Goal: Check status: Check status

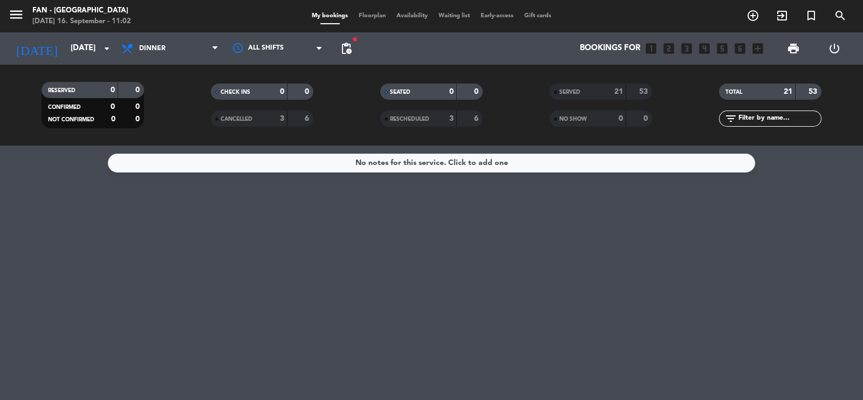
click at [362, 16] on span "Floorplan" at bounding box center [372, 16] width 38 height 6
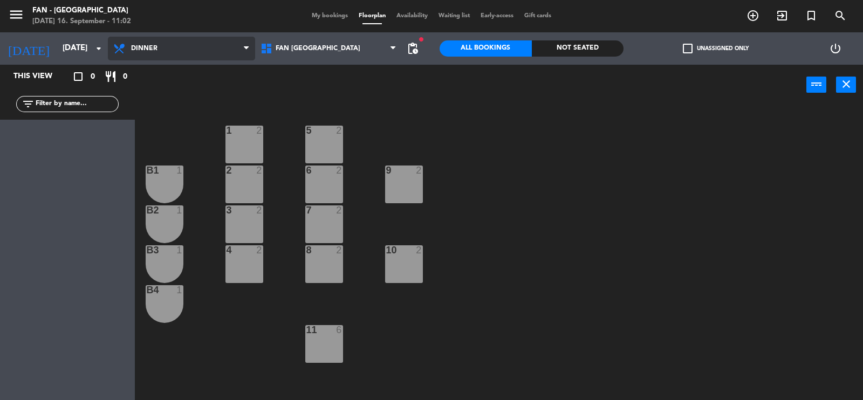
click at [181, 55] on span "Dinner" at bounding box center [181, 49] width 147 height 24
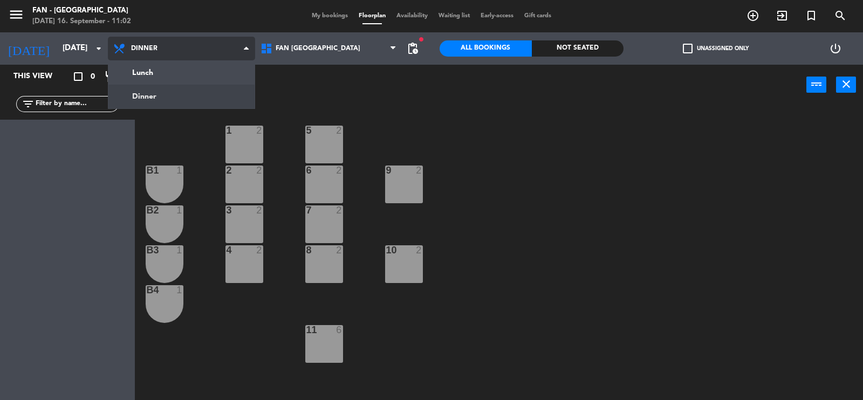
click at [171, 93] on ng-component "menu Fan - [GEOGRAPHIC_DATA] [DATE] 16. September - 11:02 My bookings Floorplan…" at bounding box center [431, 200] width 863 height 401
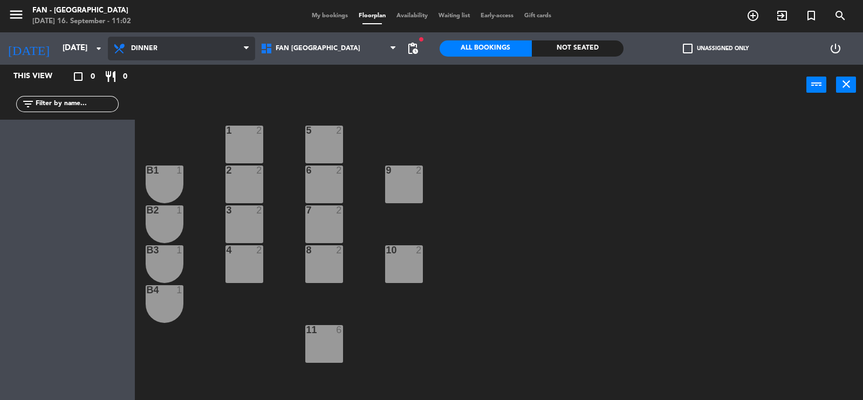
click at [174, 51] on span "Dinner" at bounding box center [181, 49] width 147 height 24
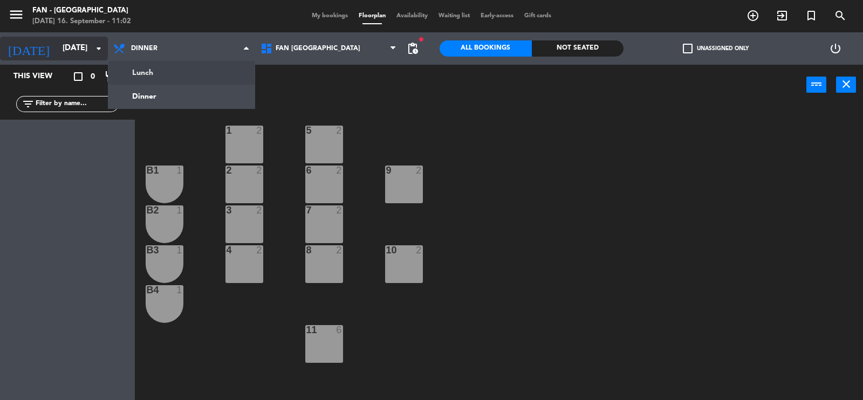
click at [87, 47] on input "[DATE]" at bounding box center [109, 48] width 104 height 20
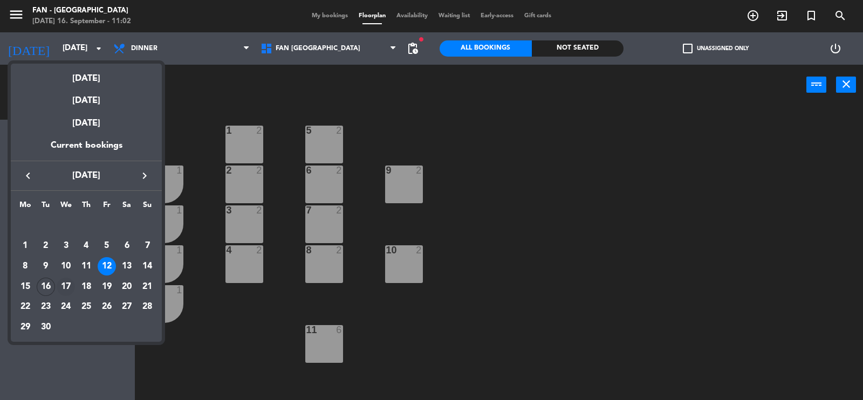
click at [63, 288] on div "17" at bounding box center [66, 287] width 18 height 18
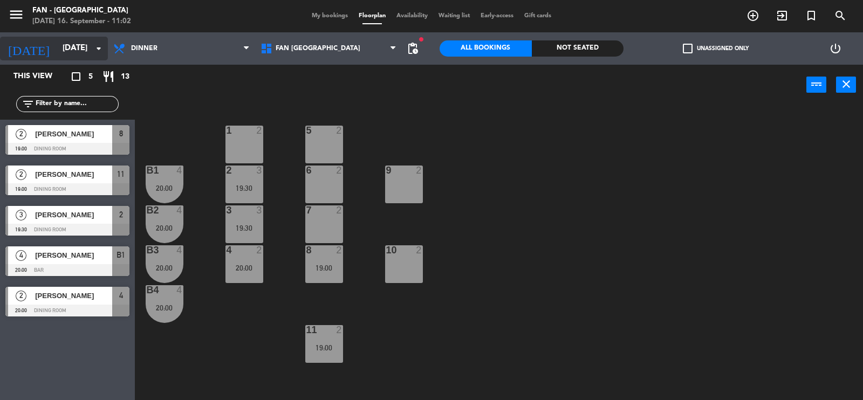
click at [78, 52] on input "[DATE]" at bounding box center [109, 48] width 104 height 20
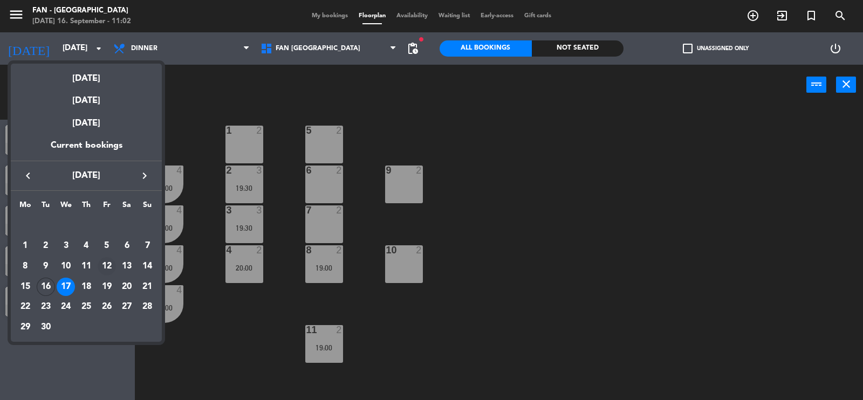
click at [110, 271] on div "12" at bounding box center [107, 266] width 18 height 18
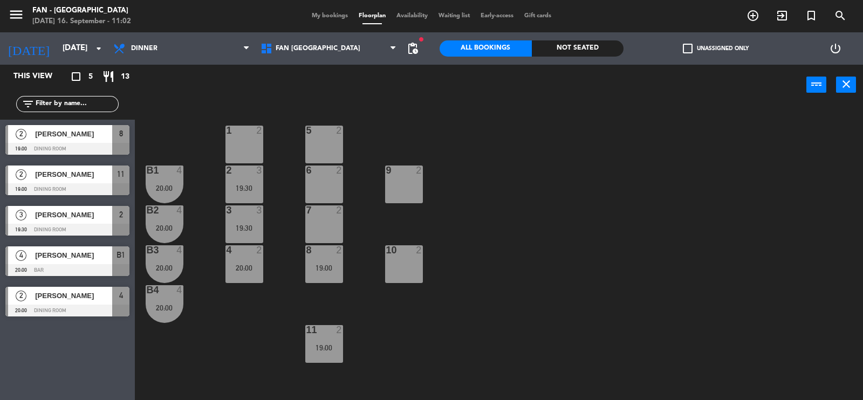
type input "[DATE]"
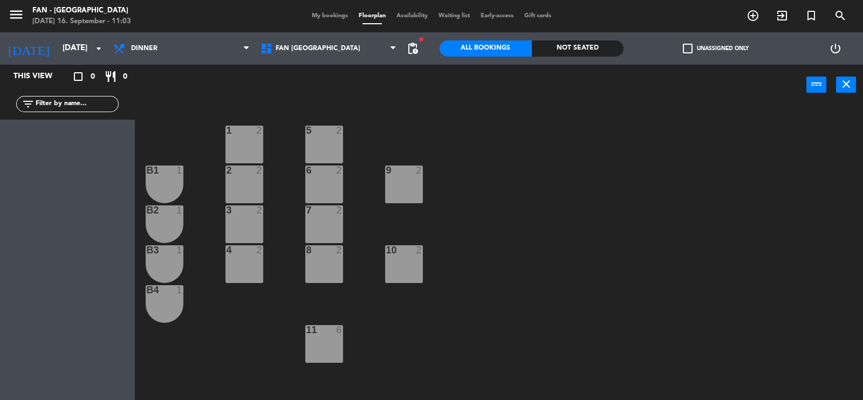
click at [325, 20] on div "My bookings Floorplan Availability Waiting list Early-access Gift cards" at bounding box center [431, 16] width 250 height 10
click at [317, 16] on span "My bookings" at bounding box center [329, 16] width 47 height 6
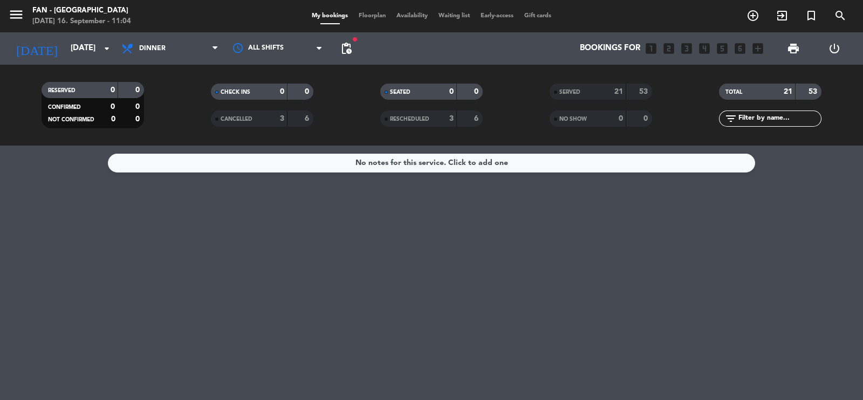
click at [361, 18] on span "Floorplan" at bounding box center [372, 16] width 38 height 6
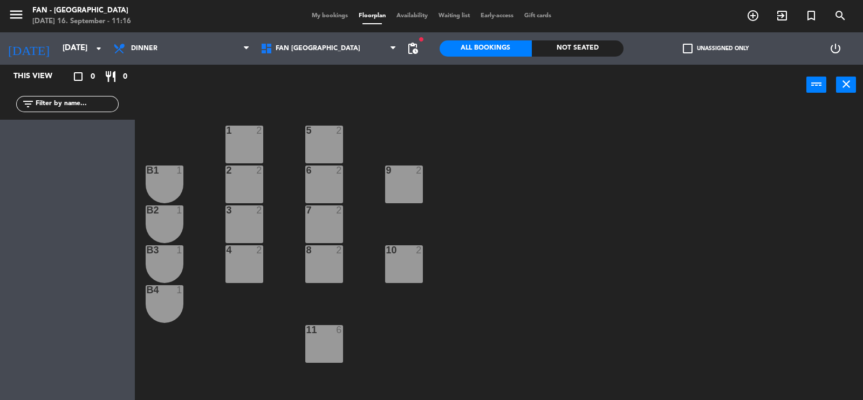
click at [71, 36] on div "[DATE] [DATE] arrow_drop_down" at bounding box center [54, 48] width 108 height 32
click at [68, 44] on input "[DATE]" at bounding box center [109, 48] width 104 height 20
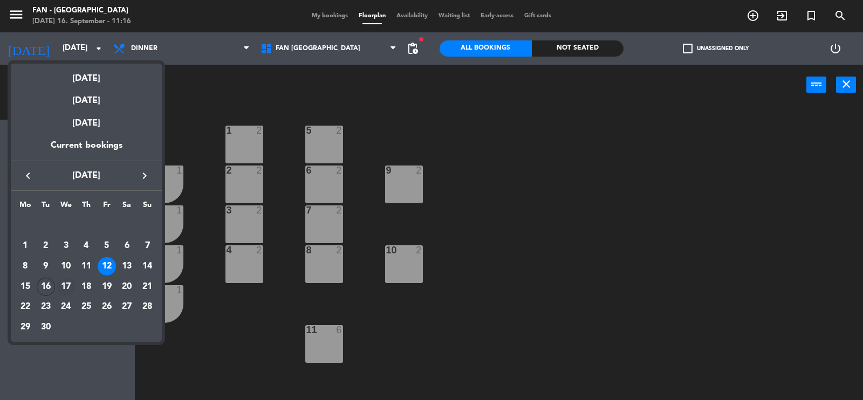
click at [66, 287] on div "17" at bounding box center [66, 287] width 18 height 18
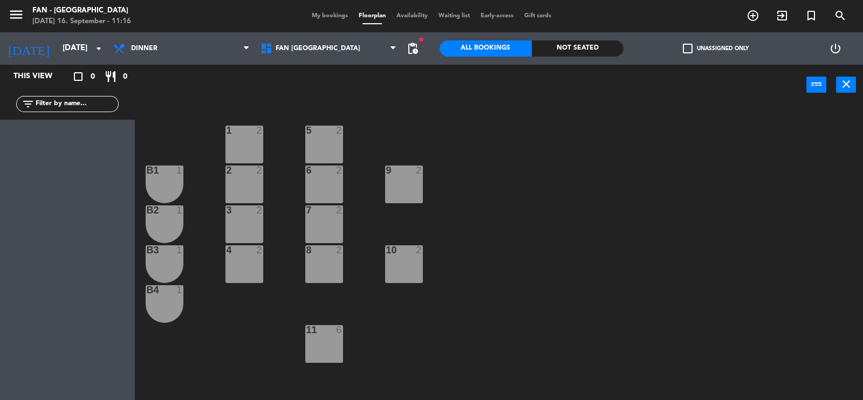
type input "[DATE]"
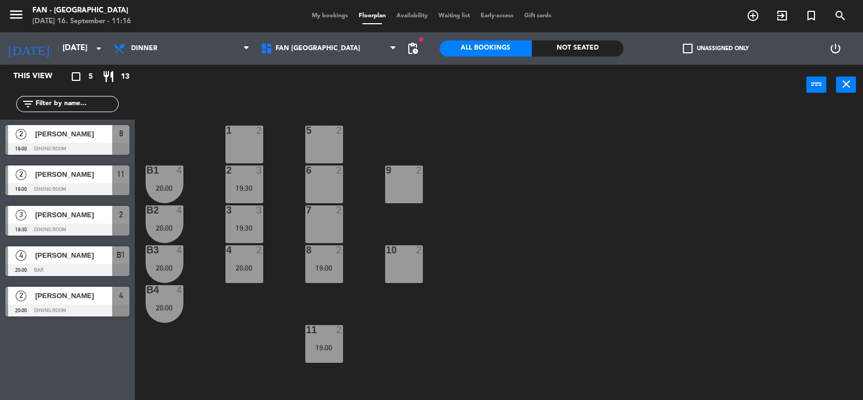
click at [328, 14] on span "My bookings" at bounding box center [329, 16] width 47 height 6
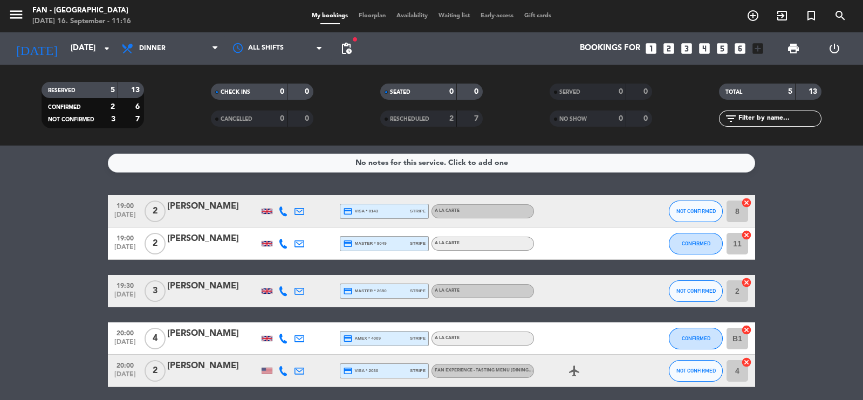
click at [278, 212] on icon at bounding box center [283, 212] width 10 height 10
click at [304, 196] on span at bounding box center [308, 193] width 9 height 9
click at [285, 236] on div at bounding box center [283, 244] width 16 height 32
click at [284, 244] on icon at bounding box center [283, 244] width 10 height 10
click at [304, 229] on span at bounding box center [308, 226] width 9 height 9
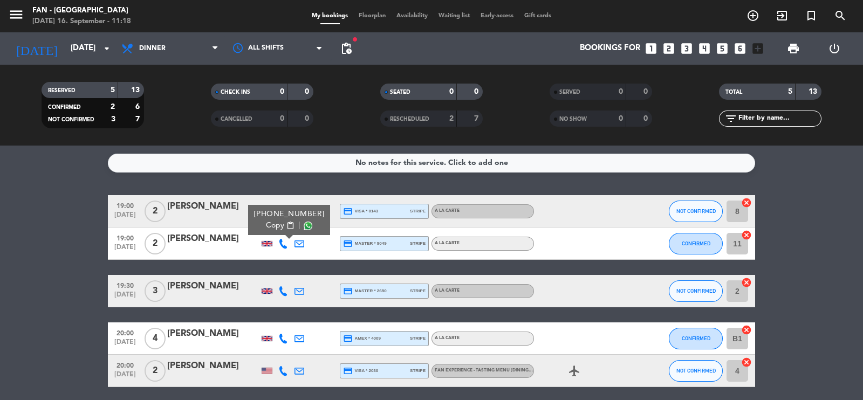
click at [280, 286] on icon at bounding box center [283, 291] width 10 height 10
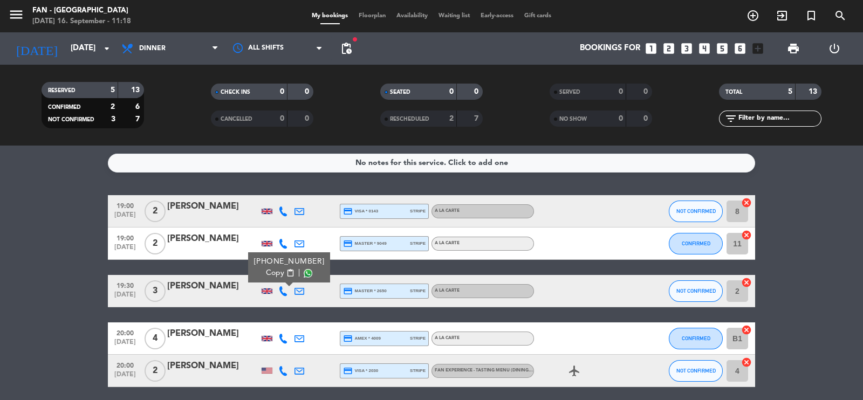
click at [304, 276] on span at bounding box center [308, 273] width 9 height 9
click at [28, 310] on bookings-row "19:00 [DATE] 2 [PERSON_NAME] credit_card visa * 0143 stripe A la carte NOT CONF…" at bounding box center [431, 291] width 863 height 192
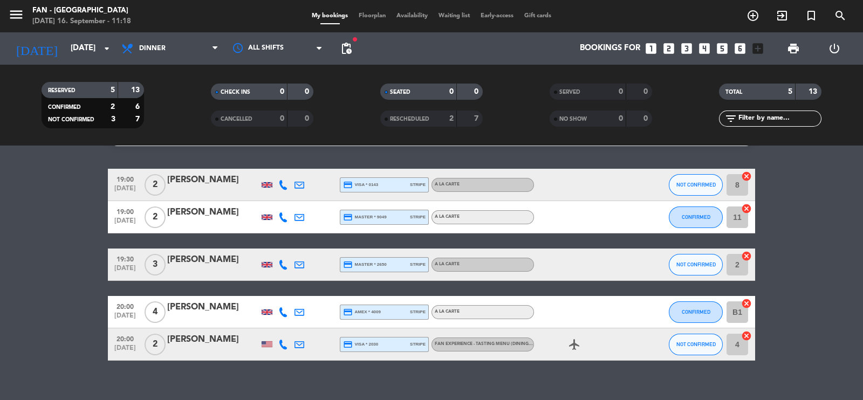
scroll to position [41, 0]
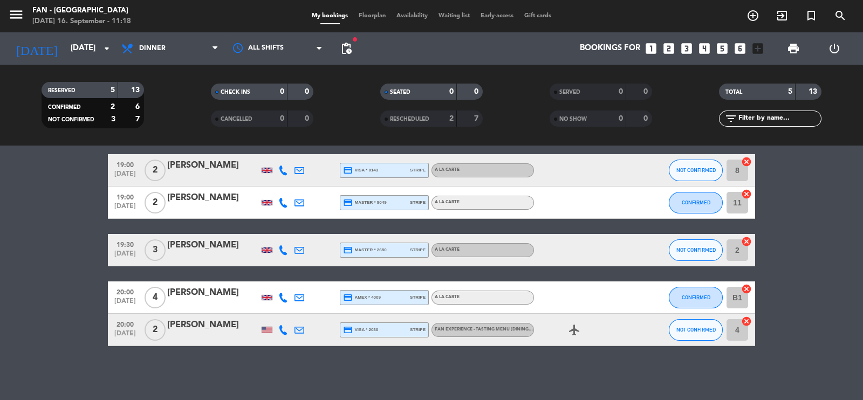
click at [280, 297] on icon at bounding box center [283, 298] width 10 height 10
click at [304, 279] on span at bounding box center [308, 280] width 9 height 9
click at [287, 333] on icon at bounding box center [283, 330] width 10 height 10
click at [306, 314] on span at bounding box center [310, 312] width 9 height 9
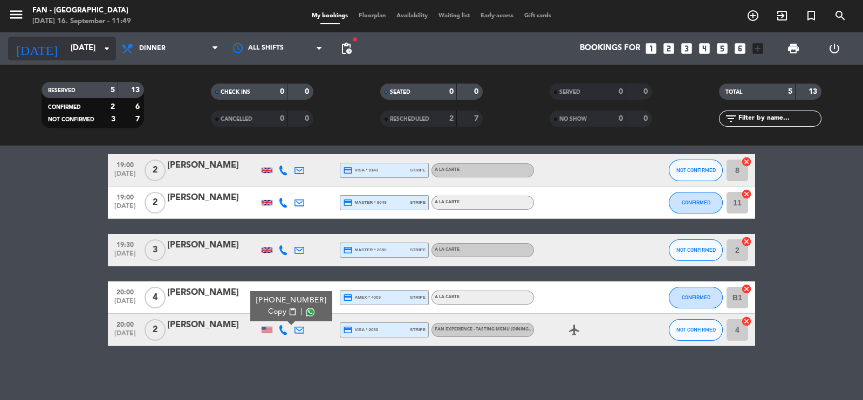
click at [65, 46] on input "[DATE]" at bounding box center [117, 48] width 104 height 20
